Goal: Task Accomplishment & Management: Manage account settings

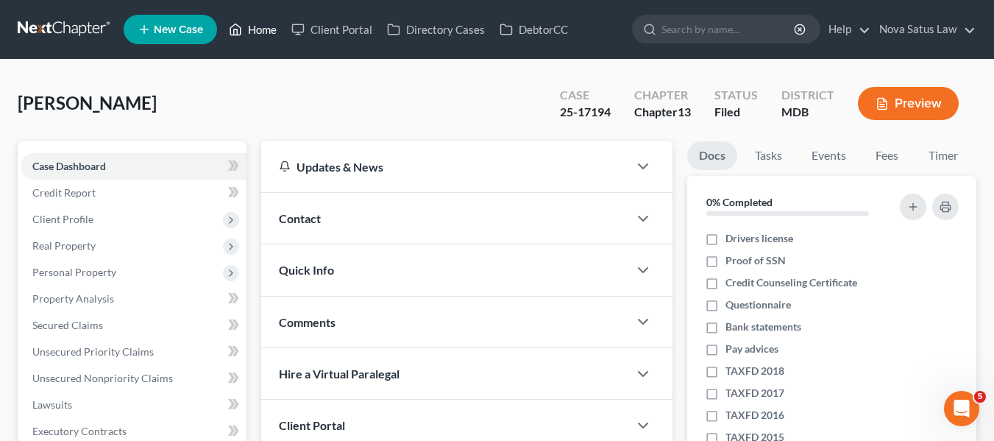
click at [266, 33] on link "Home" at bounding box center [253, 29] width 63 height 27
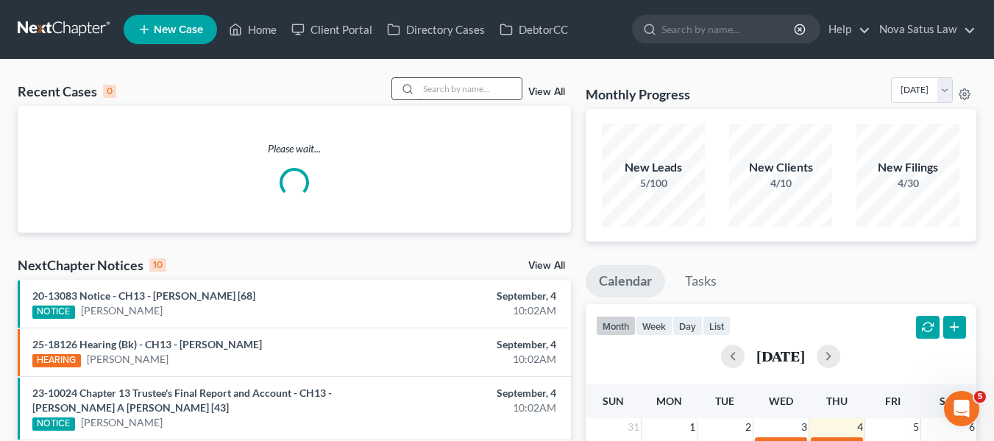
click at [442, 88] on input "search" at bounding box center [470, 88] width 103 height 21
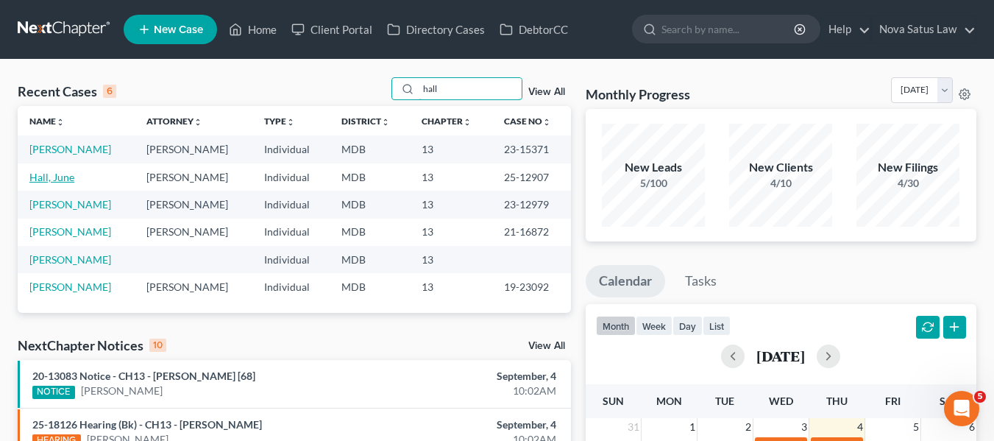
type input "hall"
click at [49, 180] on link "Hall, June" at bounding box center [51, 177] width 45 height 13
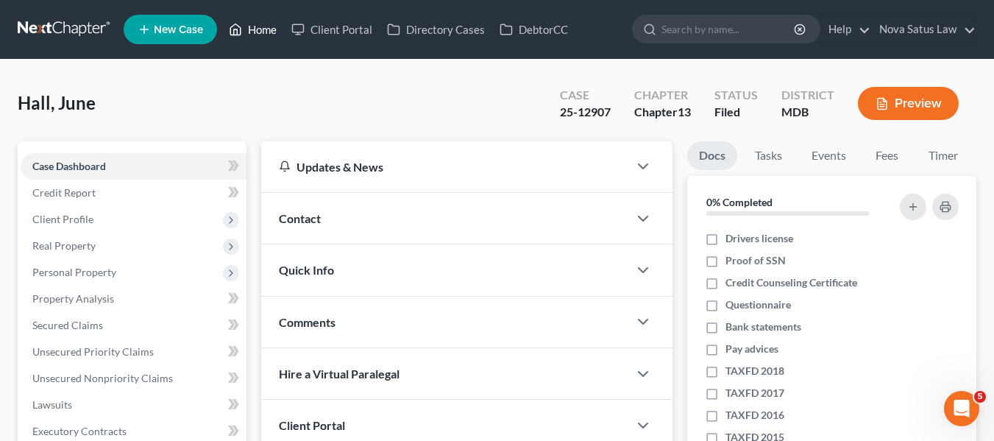
click at [256, 31] on link "Home" at bounding box center [253, 29] width 63 height 27
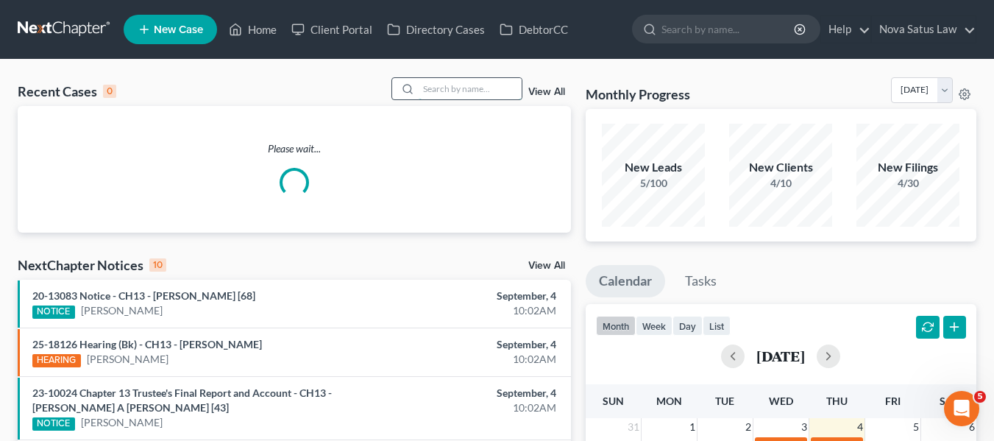
click at [442, 90] on input "search" at bounding box center [470, 88] width 103 height 21
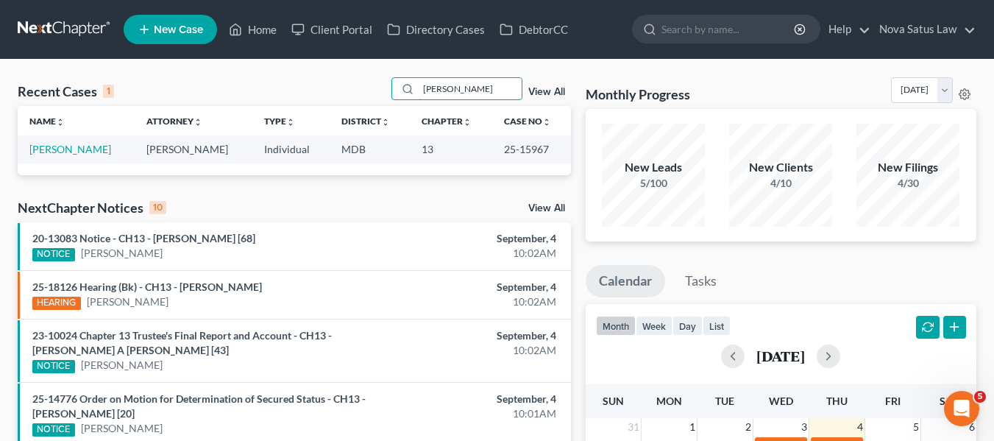
type input "[PERSON_NAME]"
click at [34, 152] on link "[PERSON_NAME]" at bounding box center [70, 149] width 82 height 13
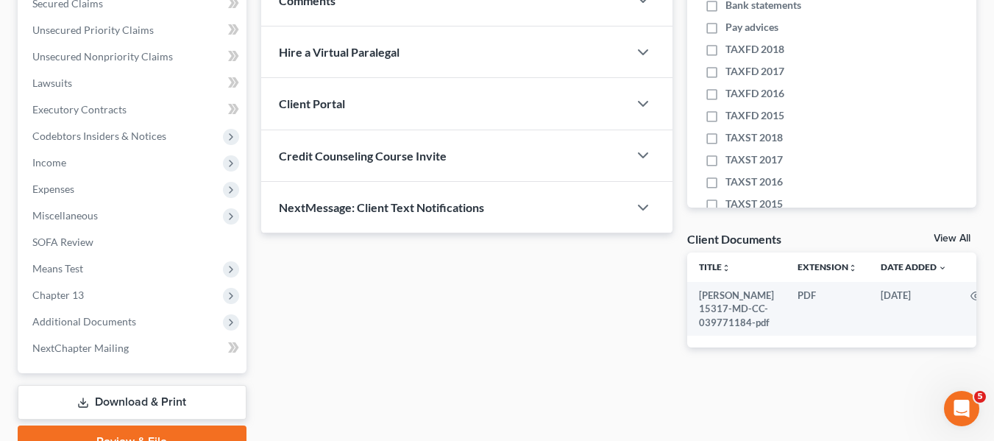
scroll to position [395, 0]
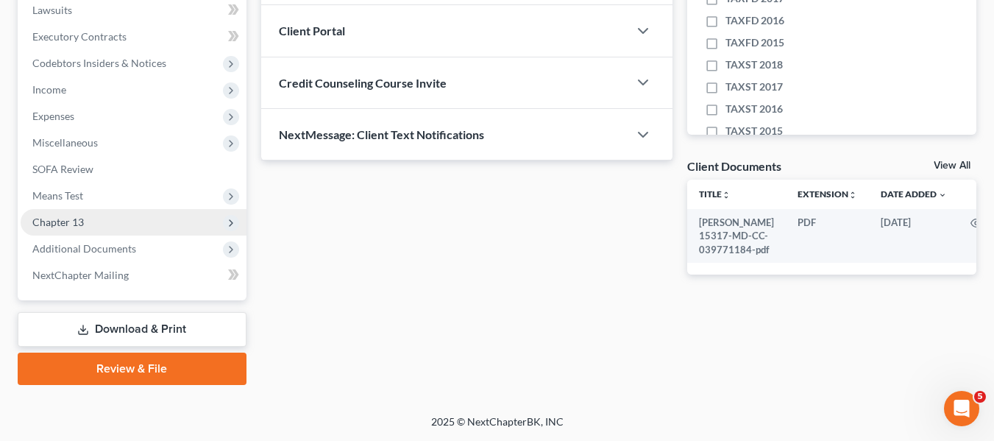
click at [50, 221] on span "Chapter 13" at bounding box center [58, 222] width 52 height 13
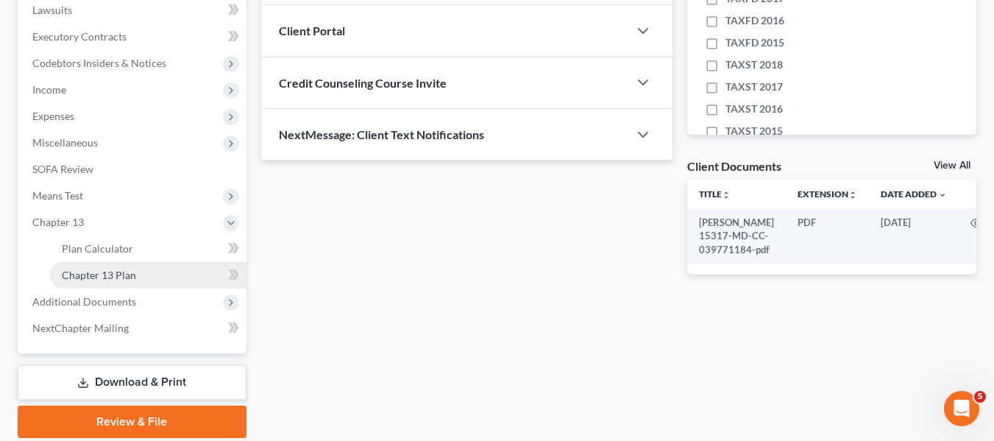
click at [88, 284] on link "Chapter 13 Plan" at bounding box center [148, 275] width 197 height 27
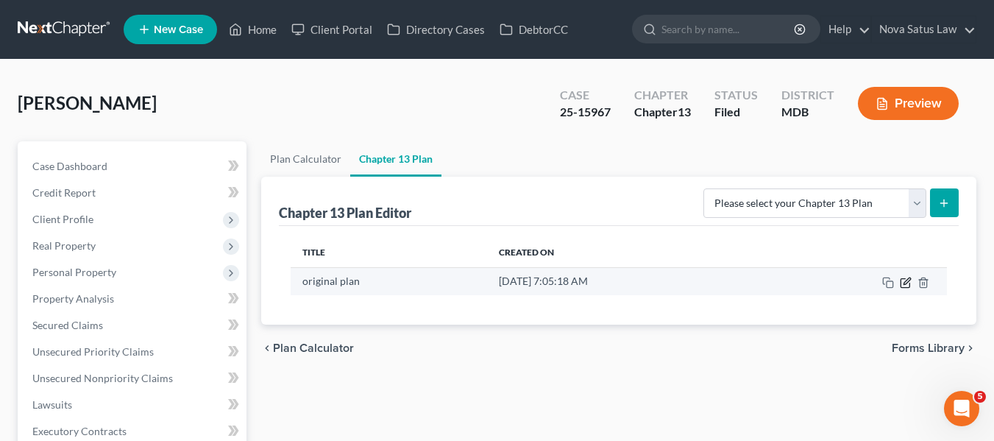
click at [905, 285] on icon "button" at bounding box center [906, 283] width 12 height 12
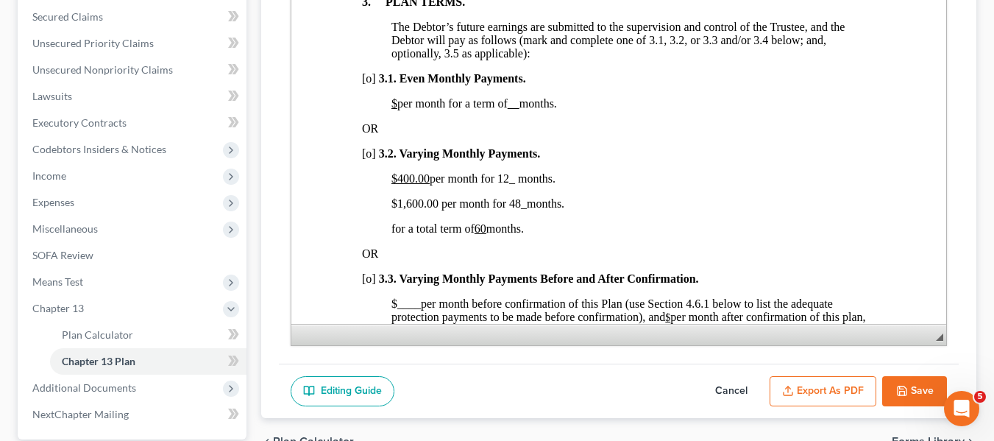
scroll to position [1043, 0]
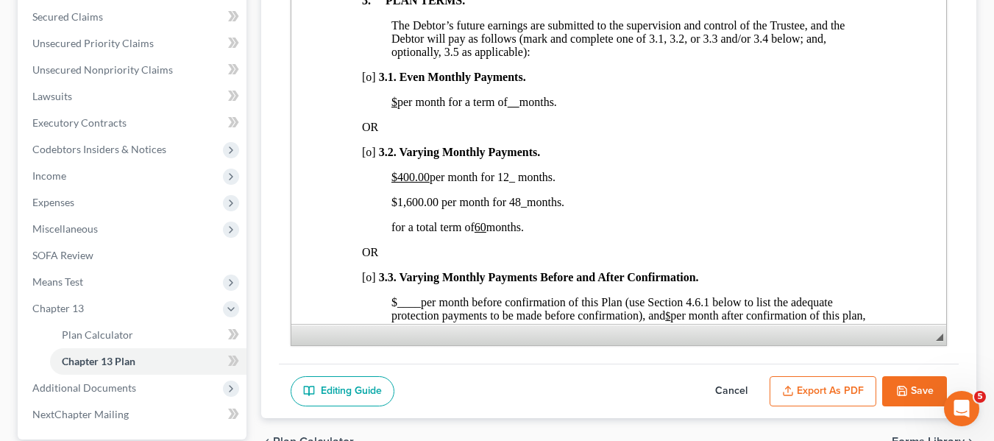
click at [919, 376] on button "Save" at bounding box center [915, 391] width 65 height 31
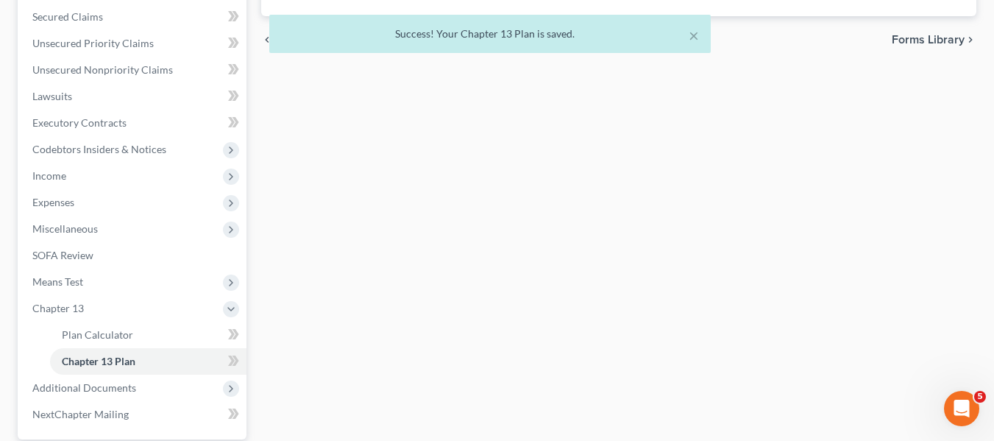
scroll to position [0, 0]
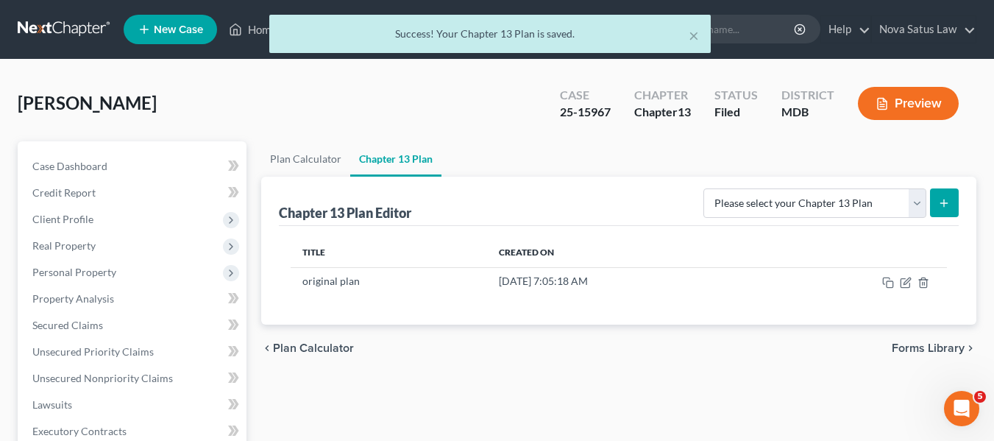
click at [257, 35] on div "× Success! Your Chapter 13 Plan is saved." at bounding box center [490, 38] width 994 height 46
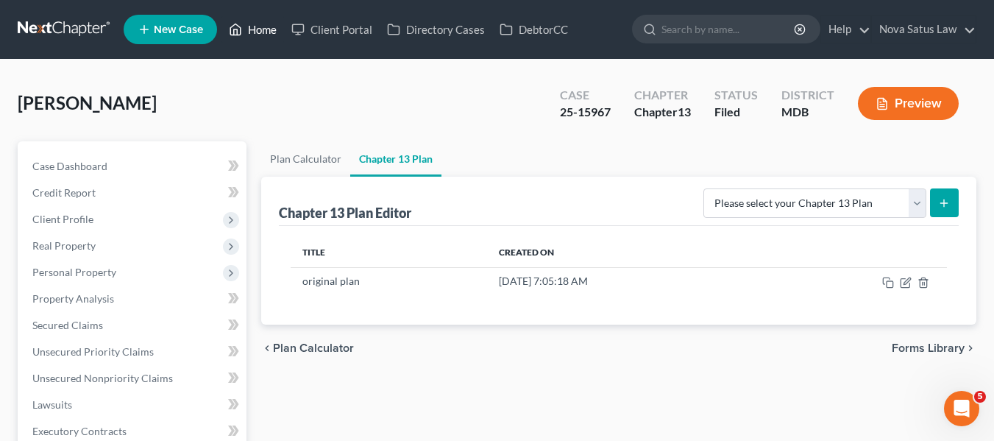
click at [257, 35] on link "Home" at bounding box center [253, 29] width 63 height 27
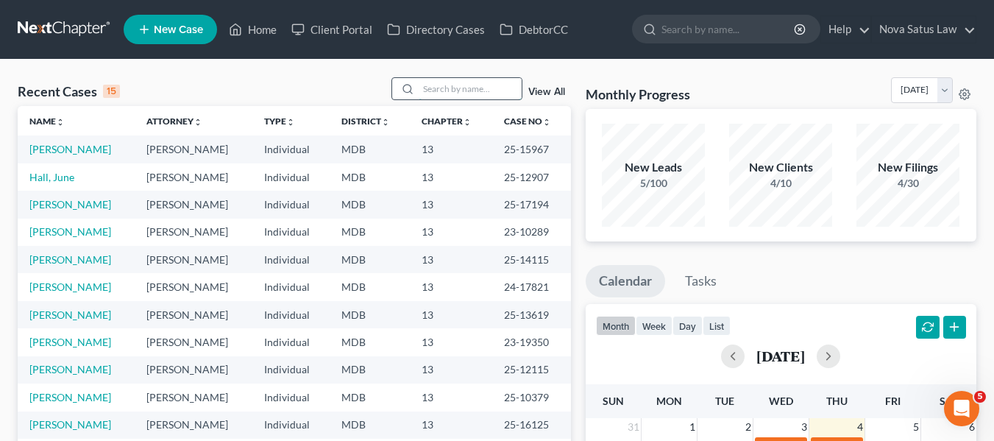
click at [435, 96] on input "search" at bounding box center [470, 88] width 103 height 21
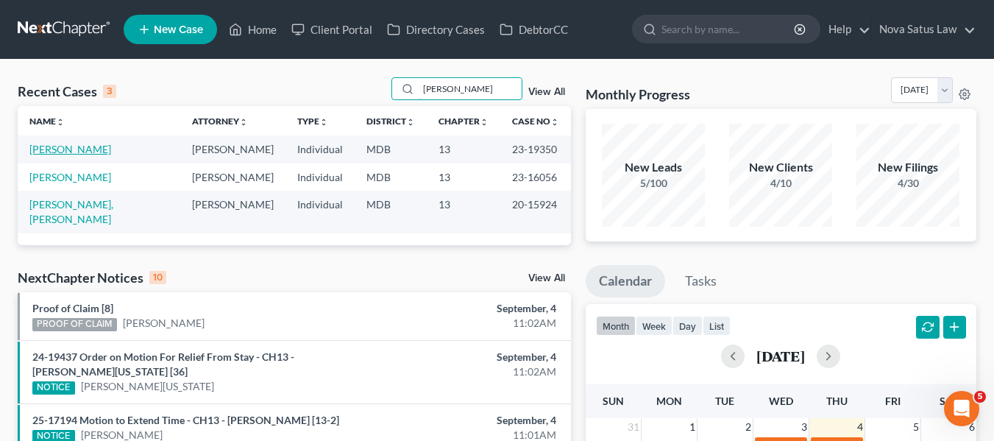
type input "[PERSON_NAME]"
click at [49, 153] on link "[PERSON_NAME]" at bounding box center [70, 149] width 82 height 13
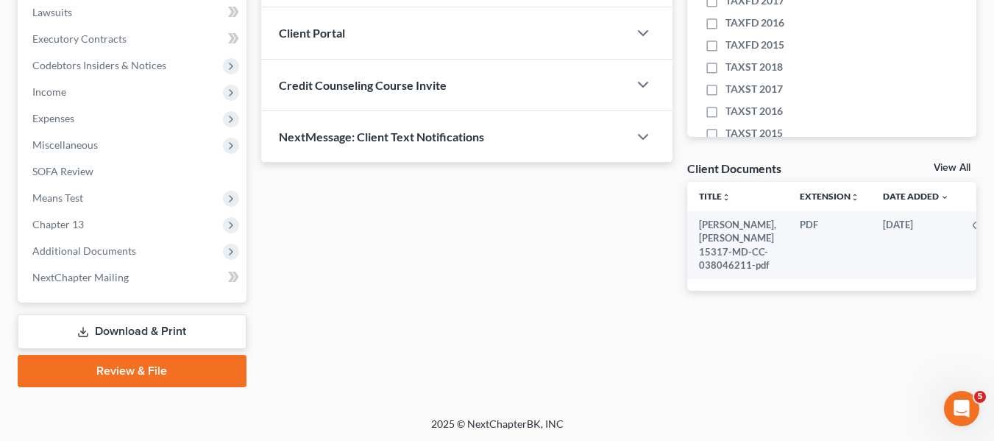
scroll to position [395, 0]
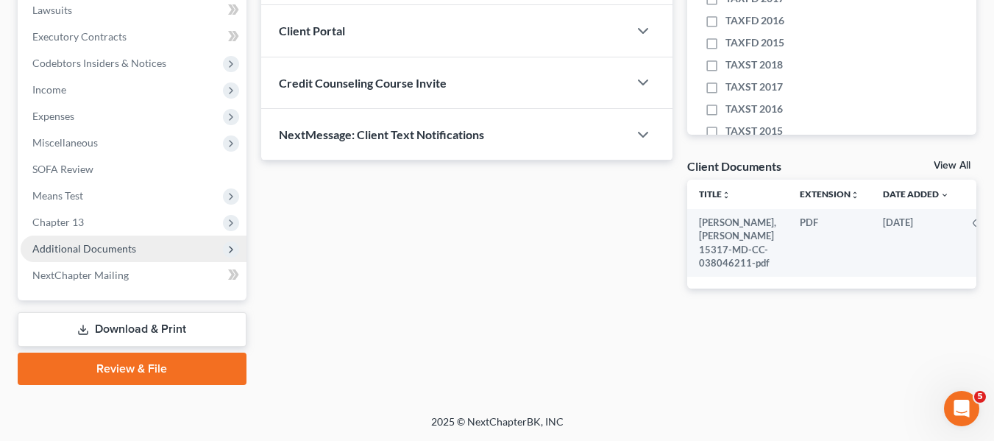
click at [58, 256] on span "Additional Documents" at bounding box center [134, 249] width 226 height 27
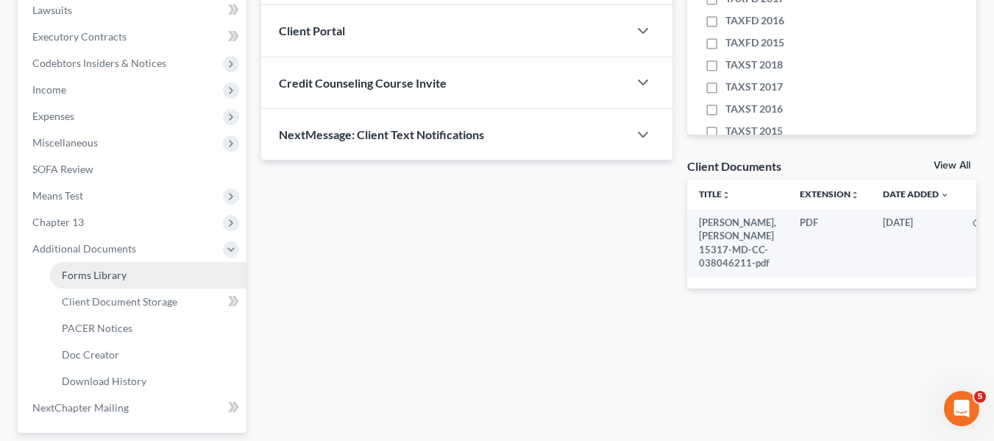
click at [70, 272] on span "Forms Library" at bounding box center [94, 275] width 65 height 13
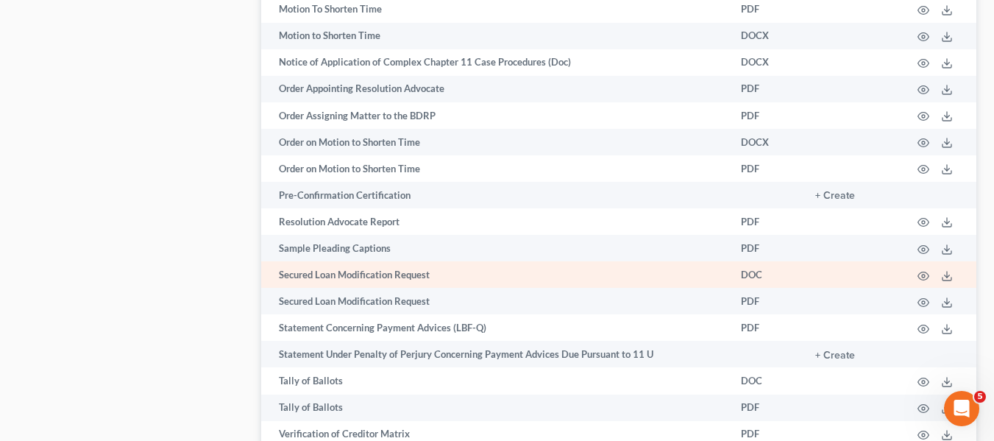
scroll to position [1845, 0]
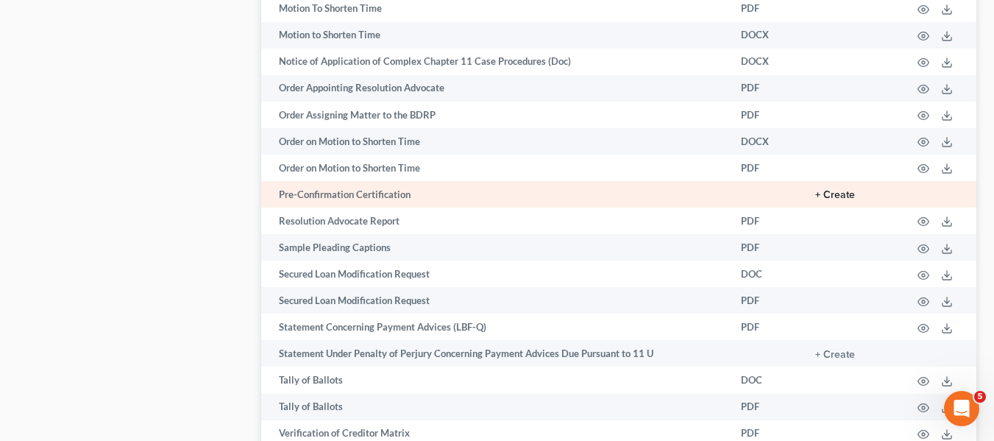
click at [845, 193] on button "+ Create" at bounding box center [836, 195] width 40 height 10
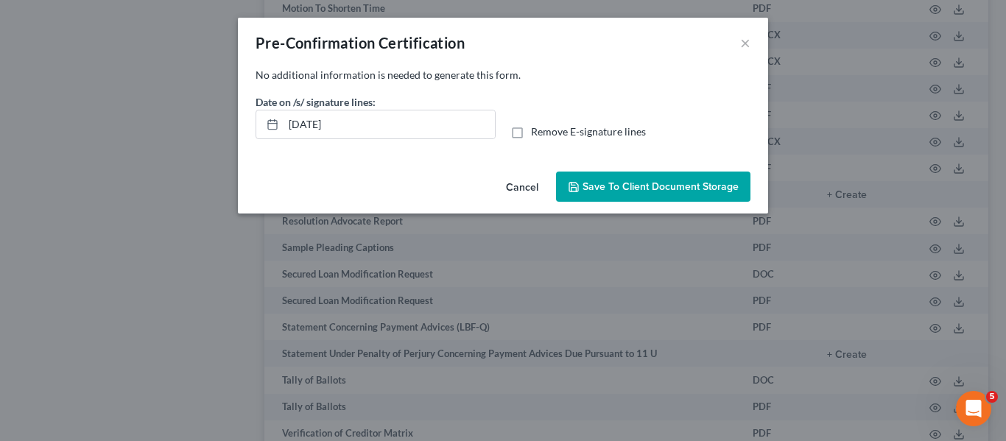
click at [635, 178] on button "Save to Client Document Storage" at bounding box center [653, 187] width 194 height 31
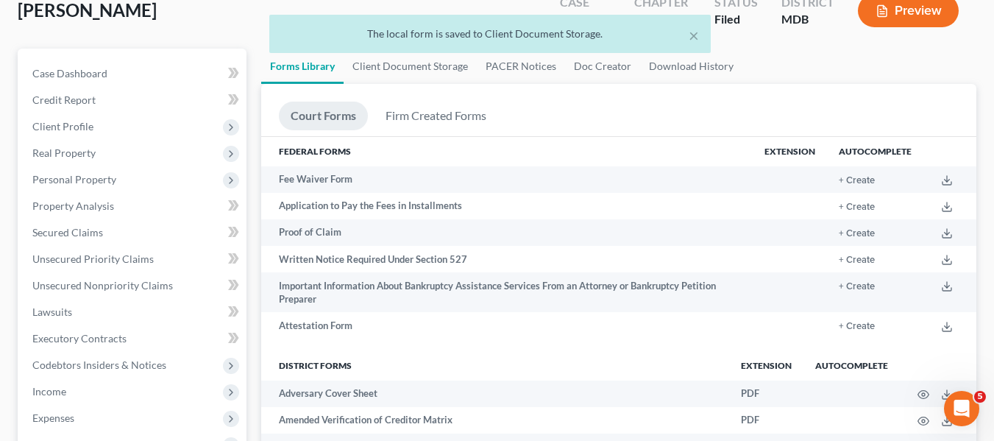
scroll to position [0, 0]
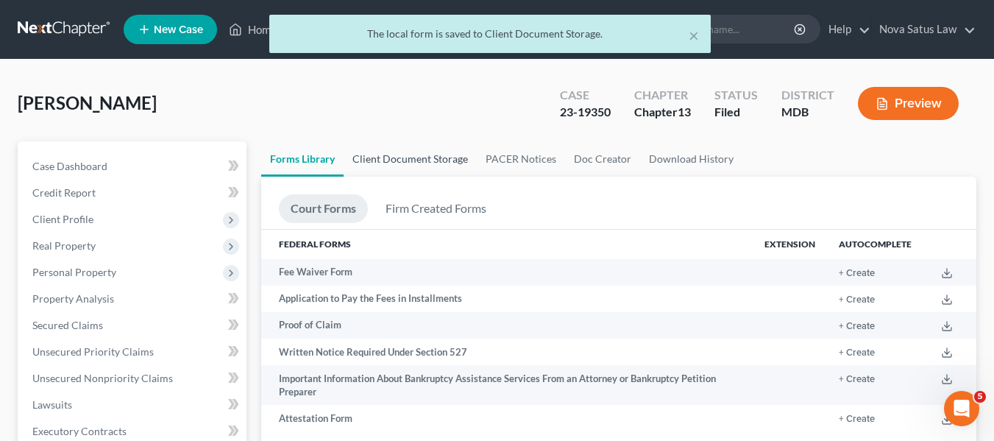
click at [426, 164] on link "Client Document Storage" at bounding box center [410, 158] width 133 height 35
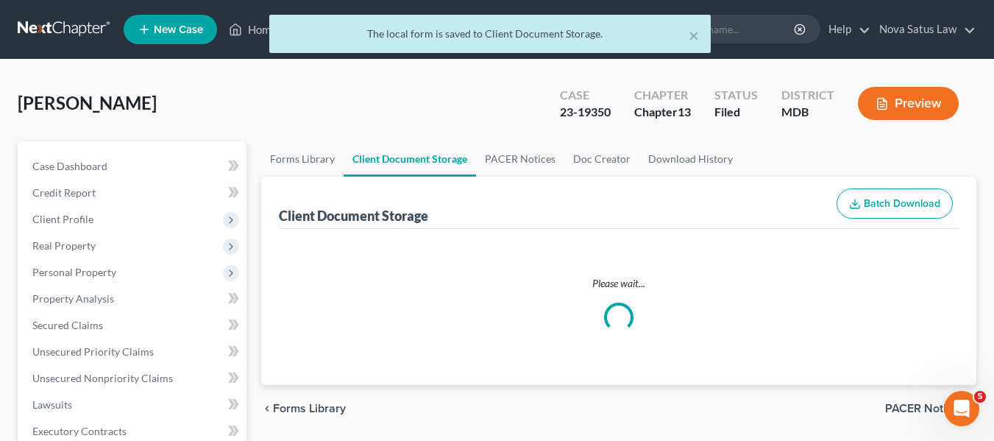
select select "14"
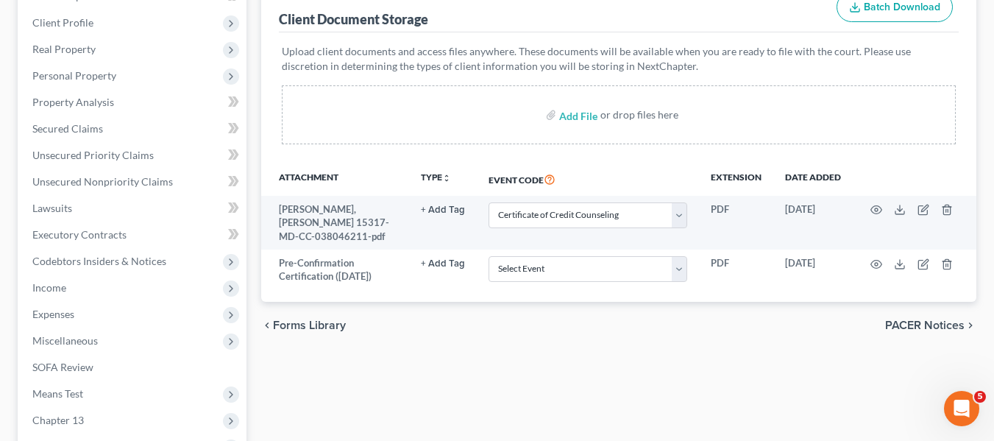
scroll to position [197, 0]
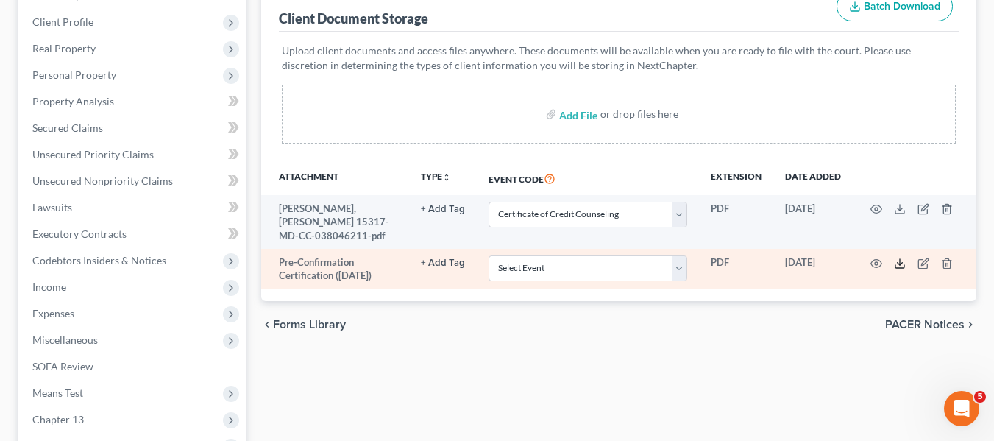
click at [901, 258] on icon at bounding box center [900, 264] width 12 height 12
